Goal: Find specific fact: Find specific fact

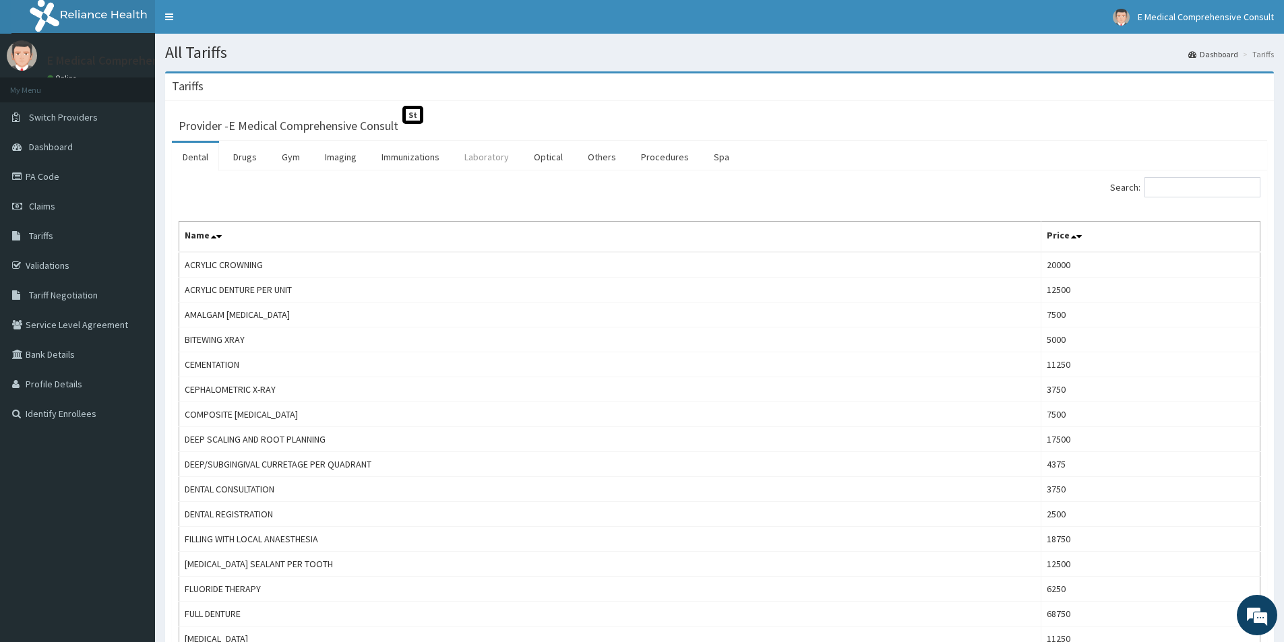
click at [484, 163] on link "Laboratory" at bounding box center [487, 157] width 66 height 28
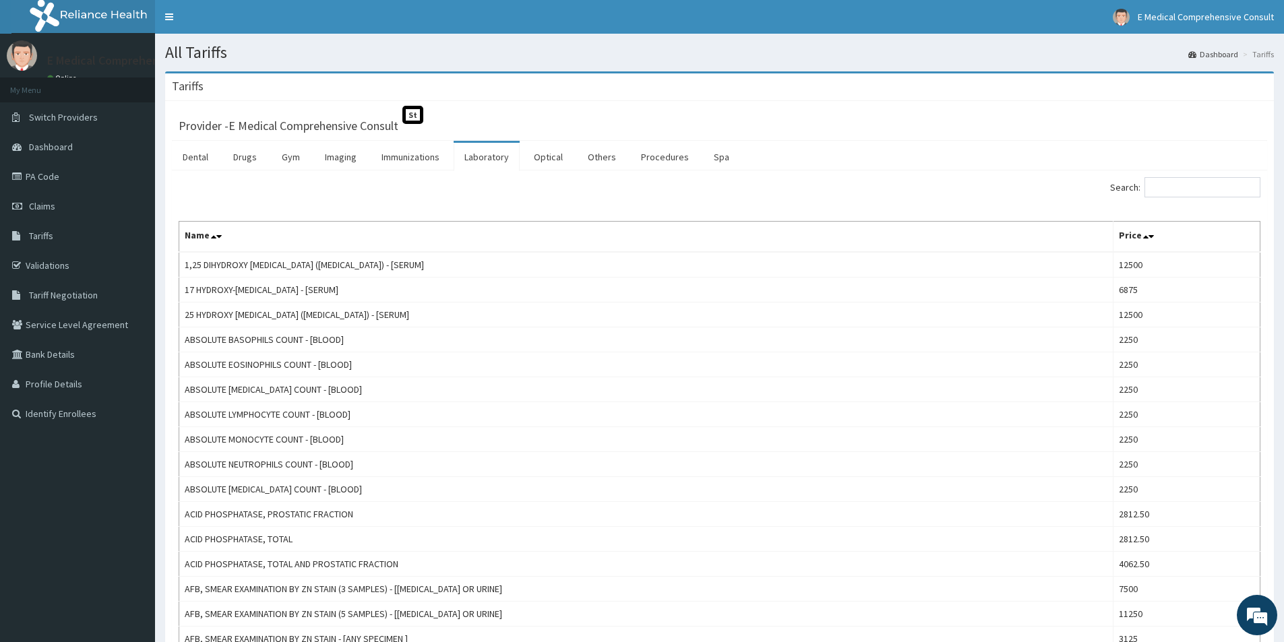
click at [485, 161] on link "Laboratory" at bounding box center [487, 157] width 66 height 28
click at [1204, 193] on input "Search:" at bounding box center [1203, 187] width 116 height 20
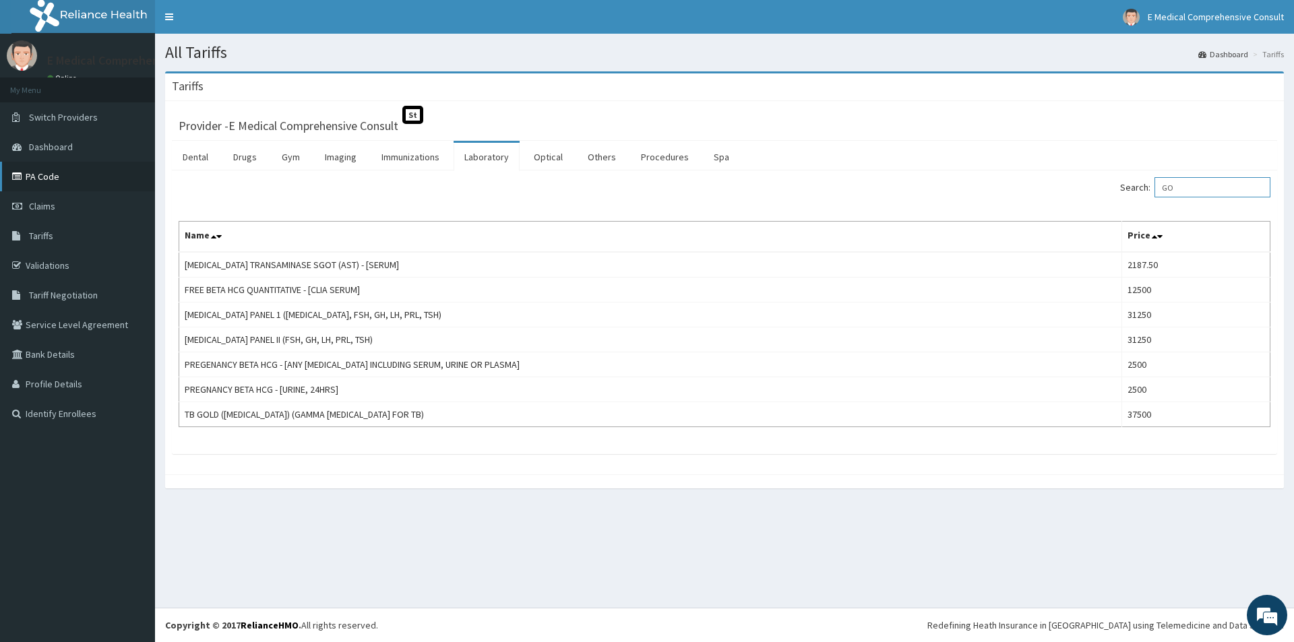
type input "GO"
click at [53, 173] on link "PA Code" at bounding box center [77, 177] width 155 height 30
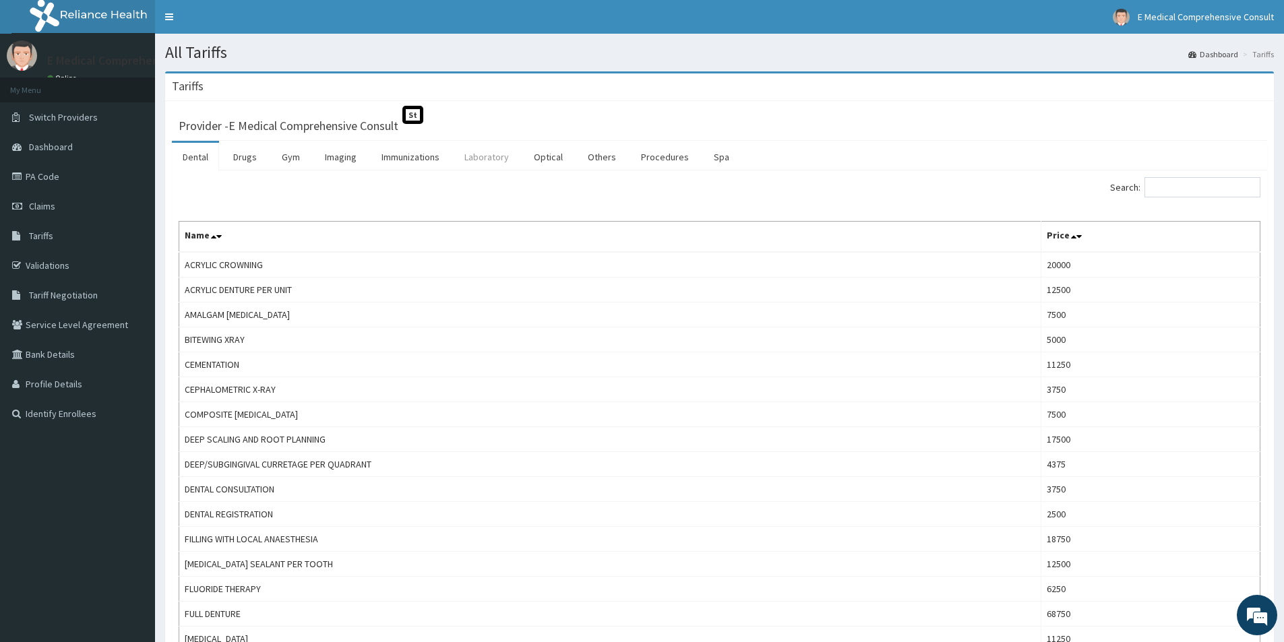
click at [490, 158] on link "Laboratory" at bounding box center [487, 157] width 66 height 28
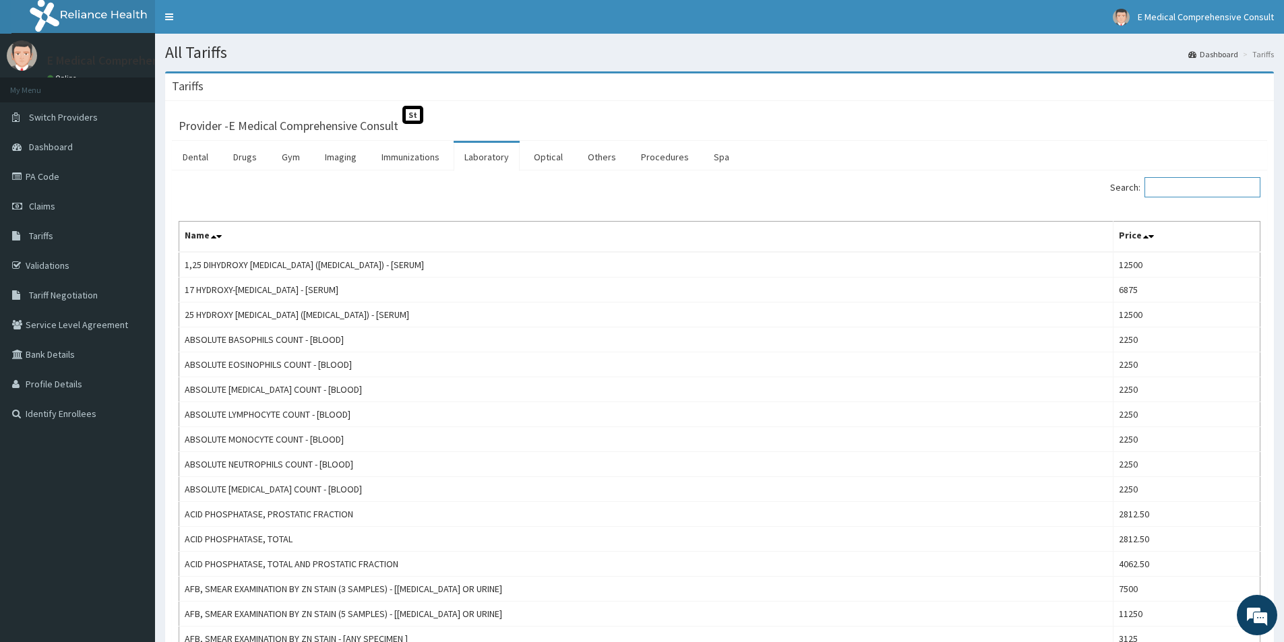
click at [1178, 191] on input "Search:" at bounding box center [1203, 187] width 116 height 20
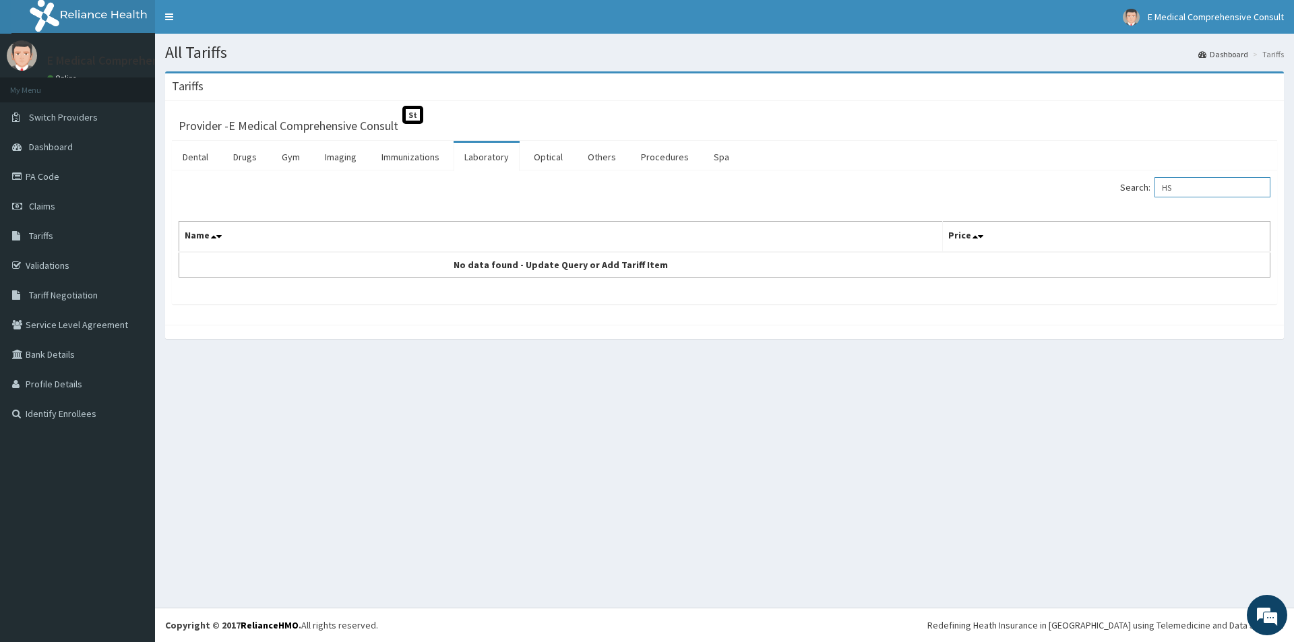
click at [1193, 185] on input "HS" at bounding box center [1213, 187] width 116 height 20
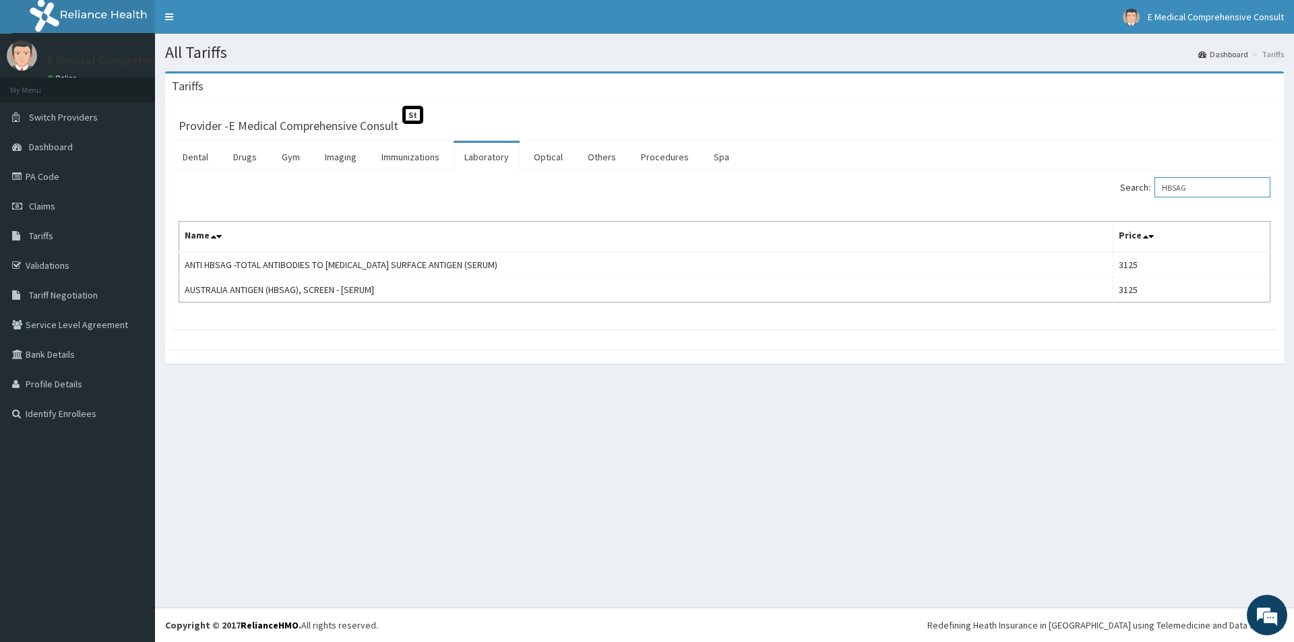
type input "HBSAG"
